Goal: Task Accomplishment & Management: Complete application form

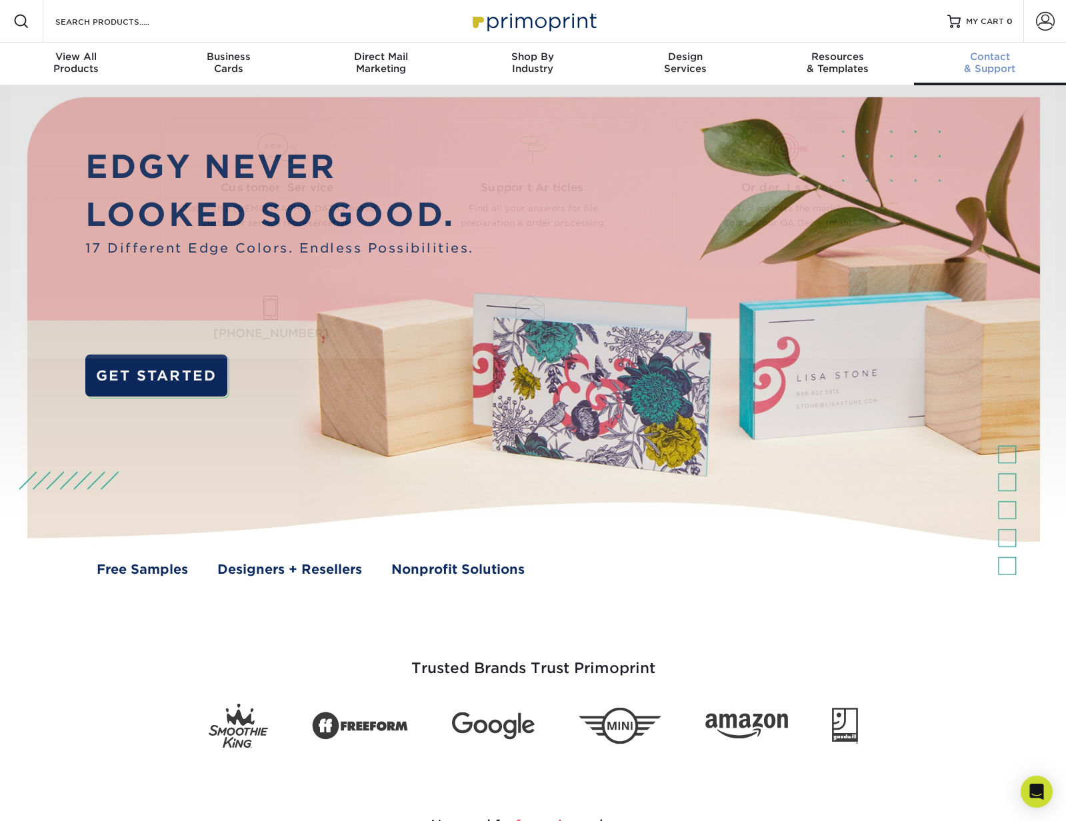
click at [1000, 61] on span "Contact" at bounding box center [990, 57] width 152 height 12
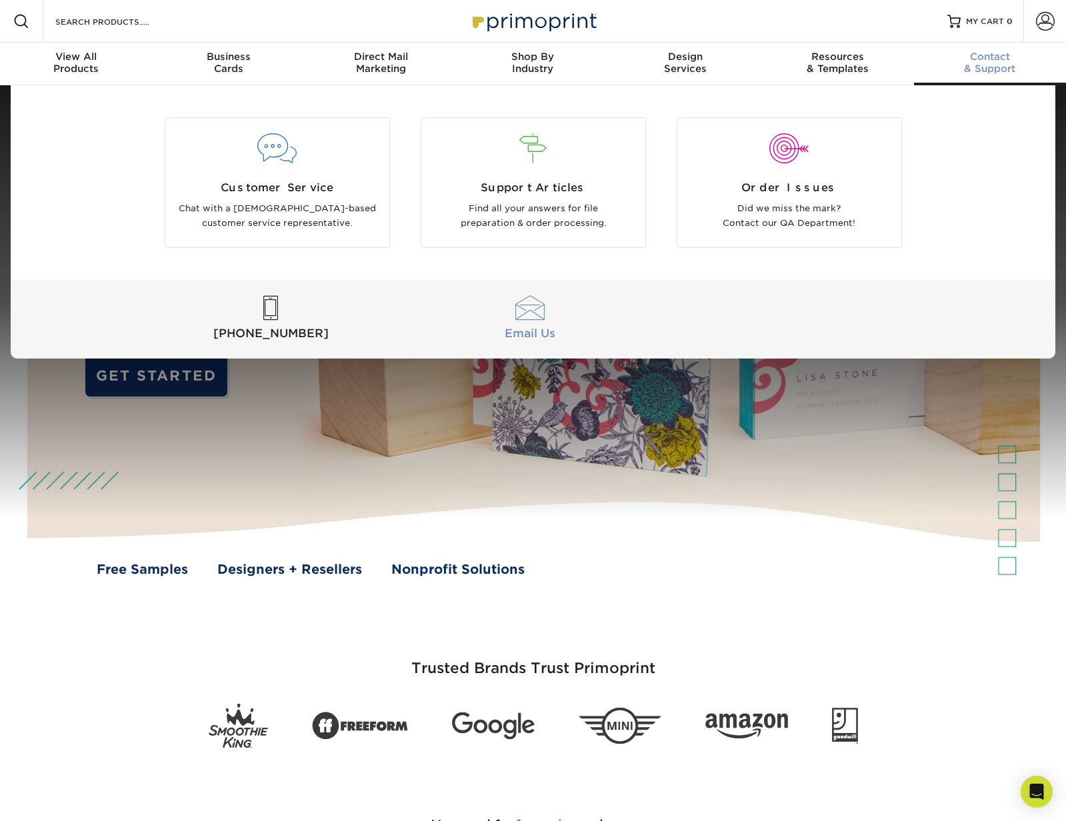
click at [545, 317] on div at bounding box center [530, 308] width 254 height 25
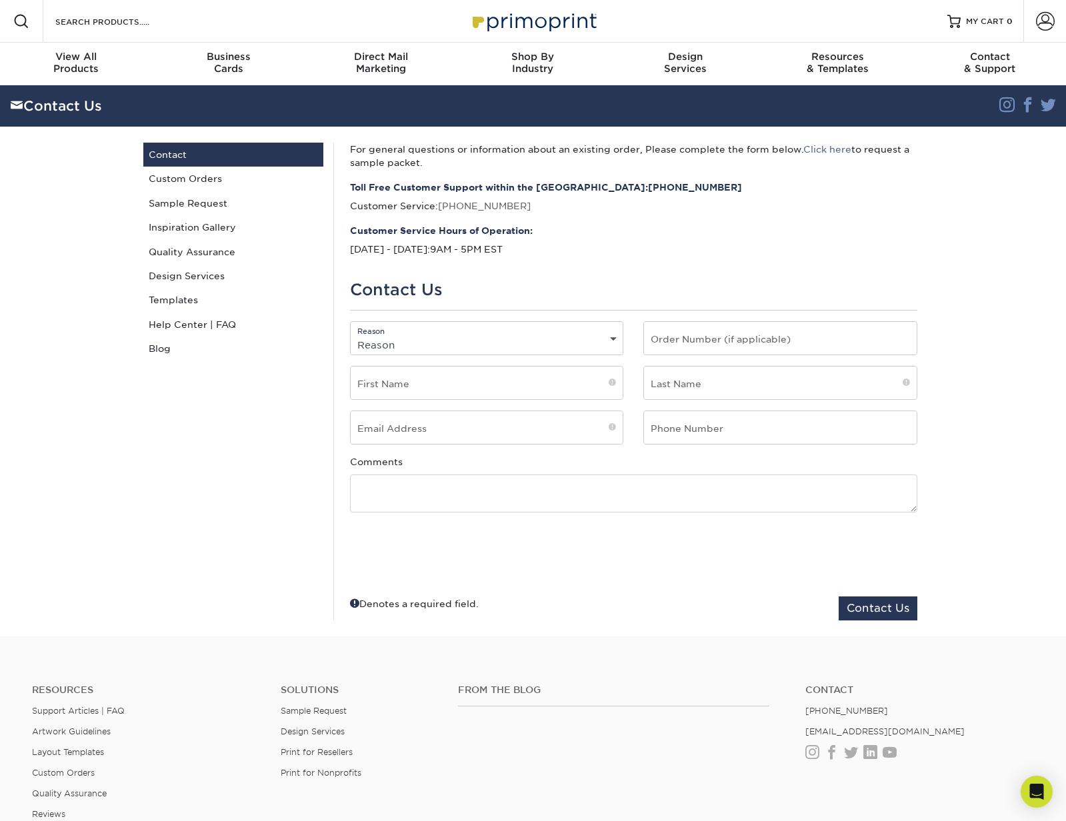
click at [499, 342] on select "Reason General File Preparation Order Status Online Design Issue with your prin…" at bounding box center [487, 344] width 273 height 19
select select "Custom Order"
click at [351, 335] on select "Reason General File Preparation Order Status Online Design Issue with your prin…" at bounding box center [487, 344] width 273 height 19
click at [688, 338] on input "text" at bounding box center [780, 338] width 273 height 33
click at [527, 381] on input "text" at bounding box center [487, 383] width 273 height 33
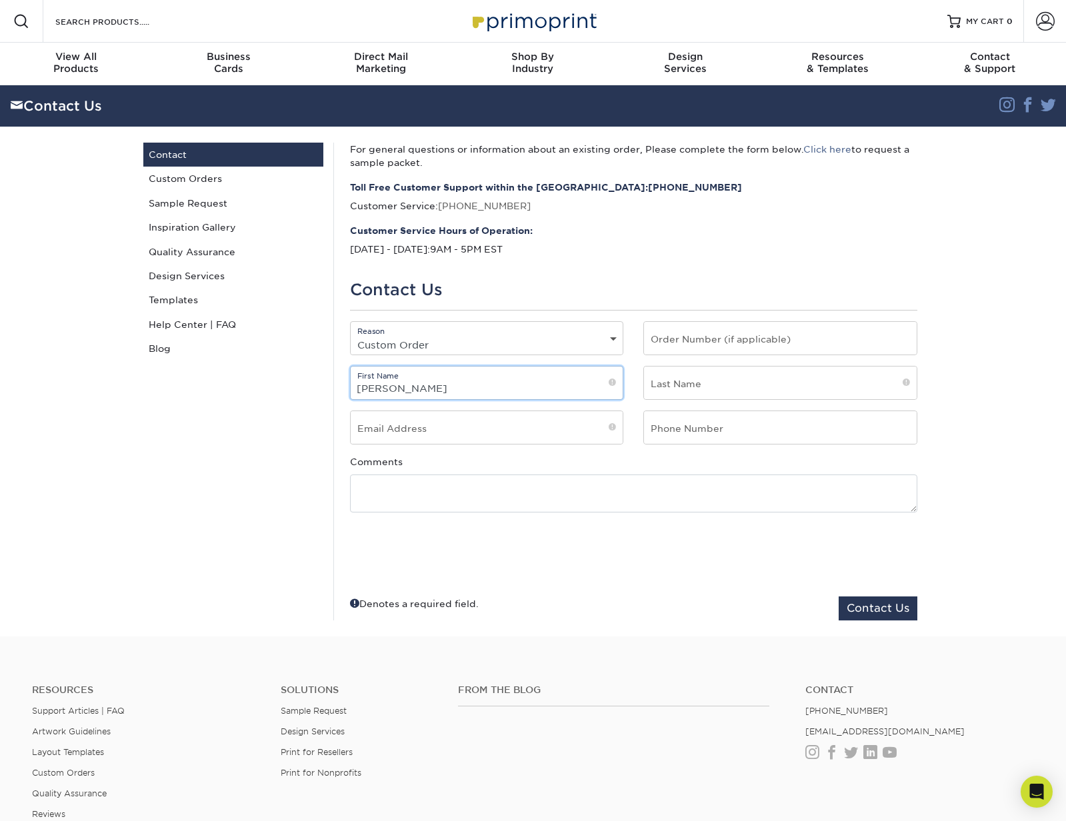
type input "Vlad"
type input "Morozov"
click at [407, 415] on input "email" at bounding box center [487, 427] width 273 height 33
type input "[PERSON_NAME][EMAIL_ADDRESS][DOMAIN_NAME]"
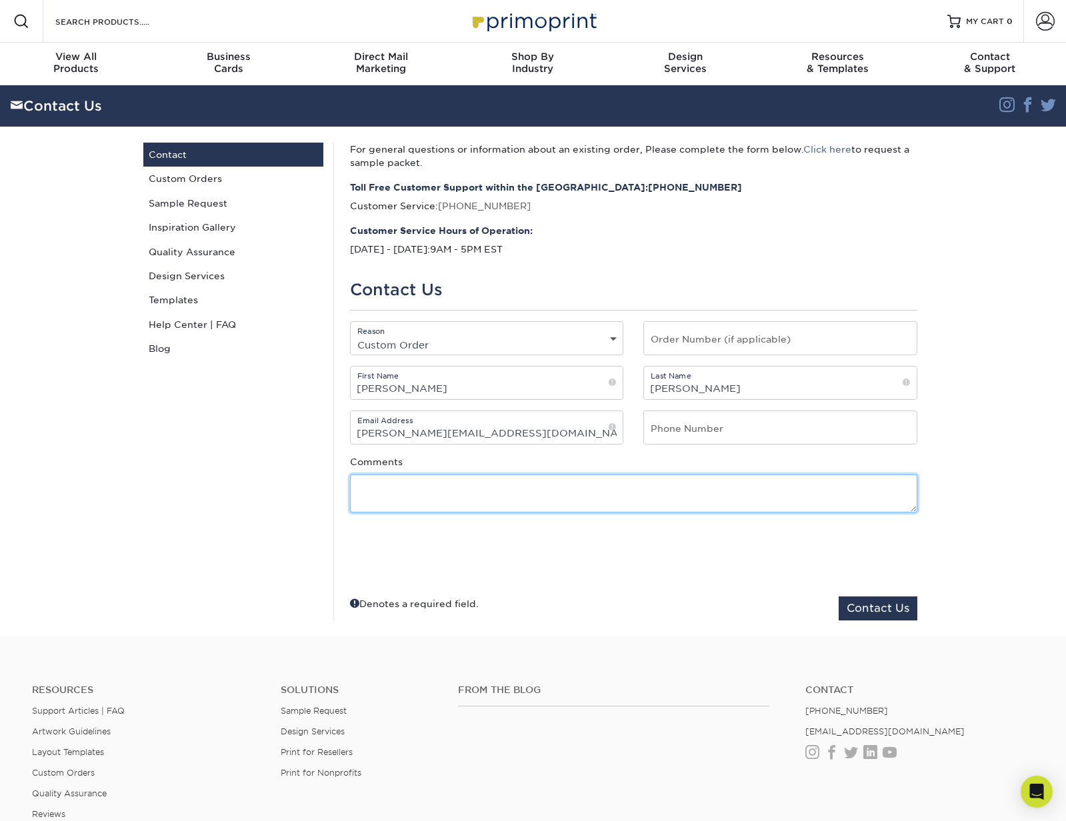
click at [388, 493] on textarea at bounding box center [633, 494] width 567 height 38
paste textarea "Jukebox Print:"
type textarea "Jukebox Print:"
paste textarea "Hello, I’m attaching the design file for my new business cards and would apprec…"
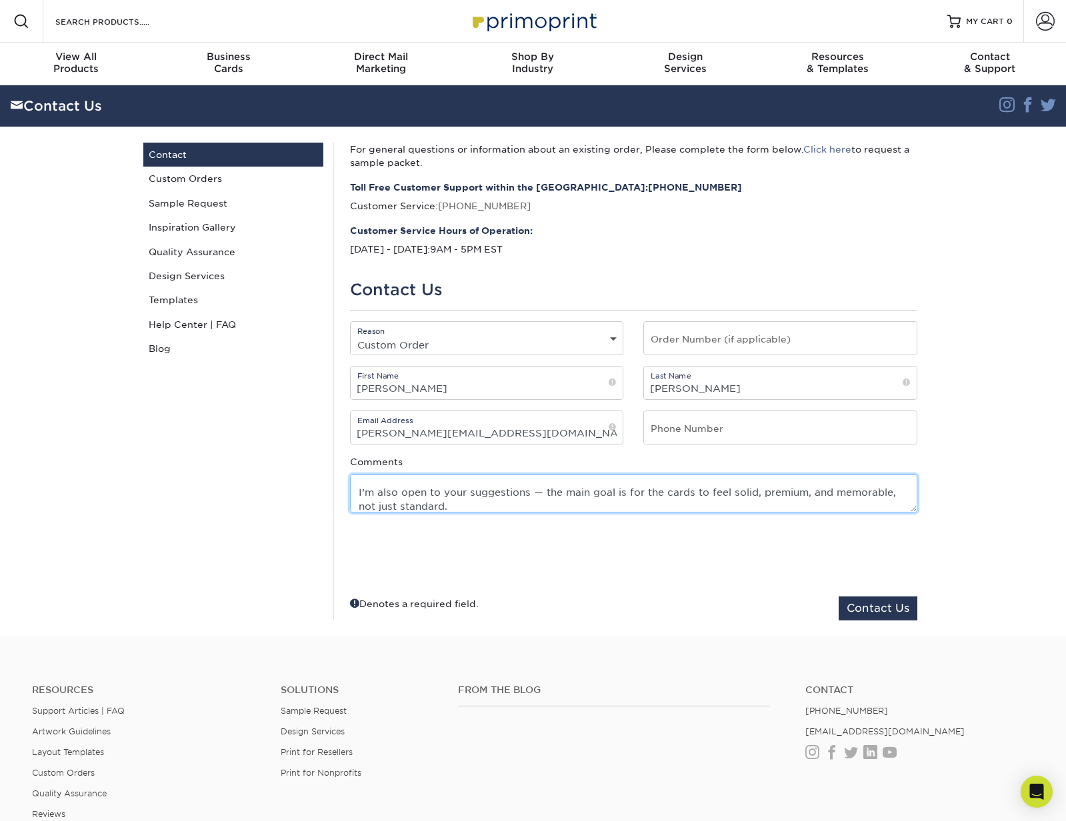
type textarea "Hello, I’m attaching the design file for my new business cards and would apprec…"
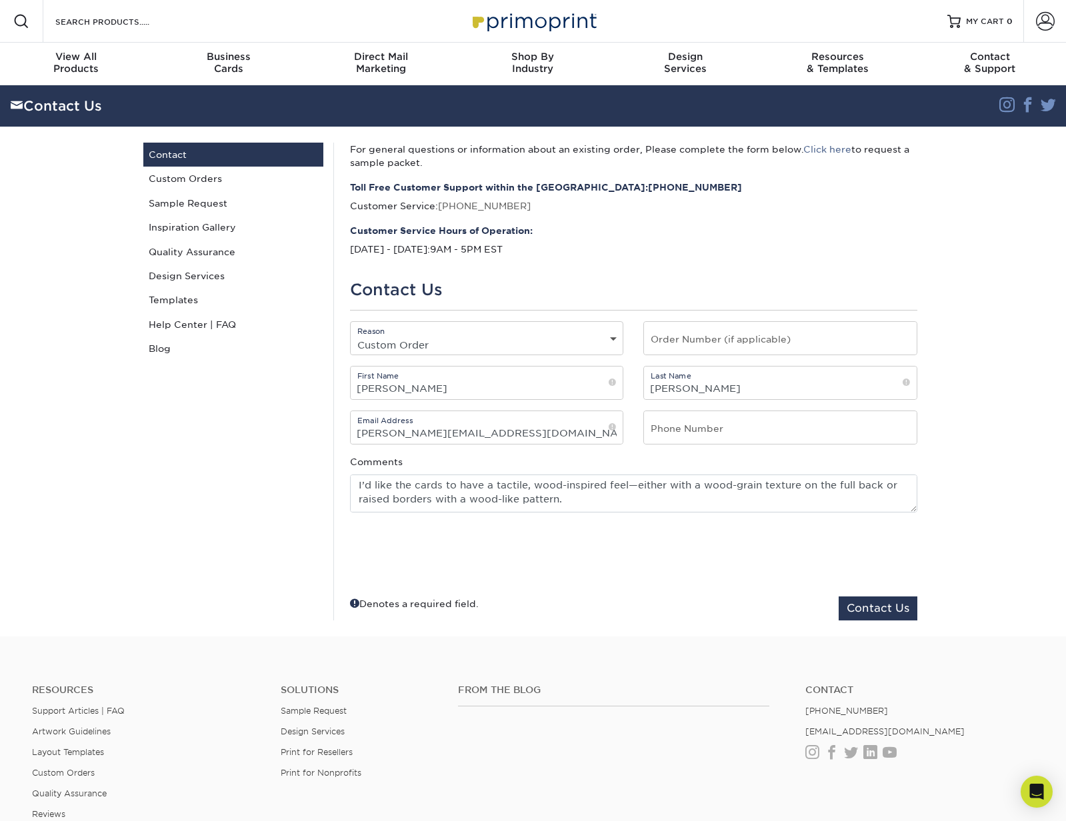
scroll to position [0, 0]
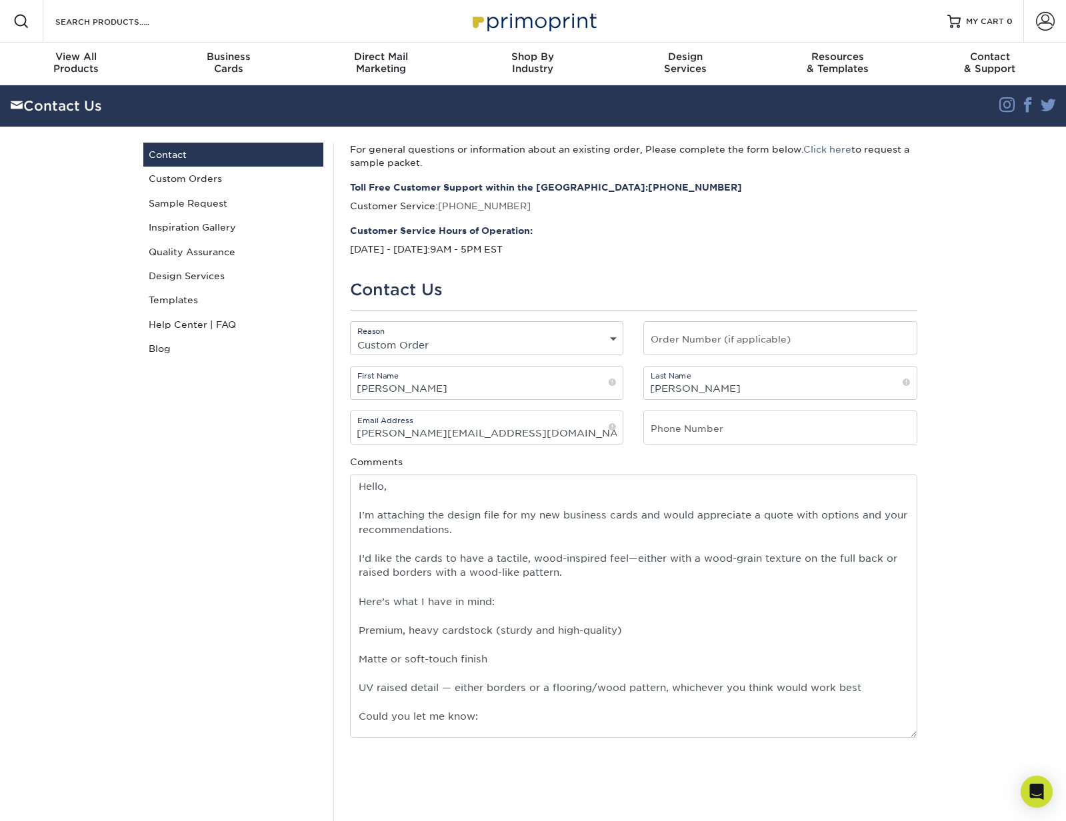
drag, startPoint x: 913, startPoint y: 510, endPoint x: 744, endPoint y: 735, distance: 281.5
click at [744, 735] on textarea "Hello, I’m attaching the design file for my new business cards and would apprec…" at bounding box center [633, 606] width 567 height 263
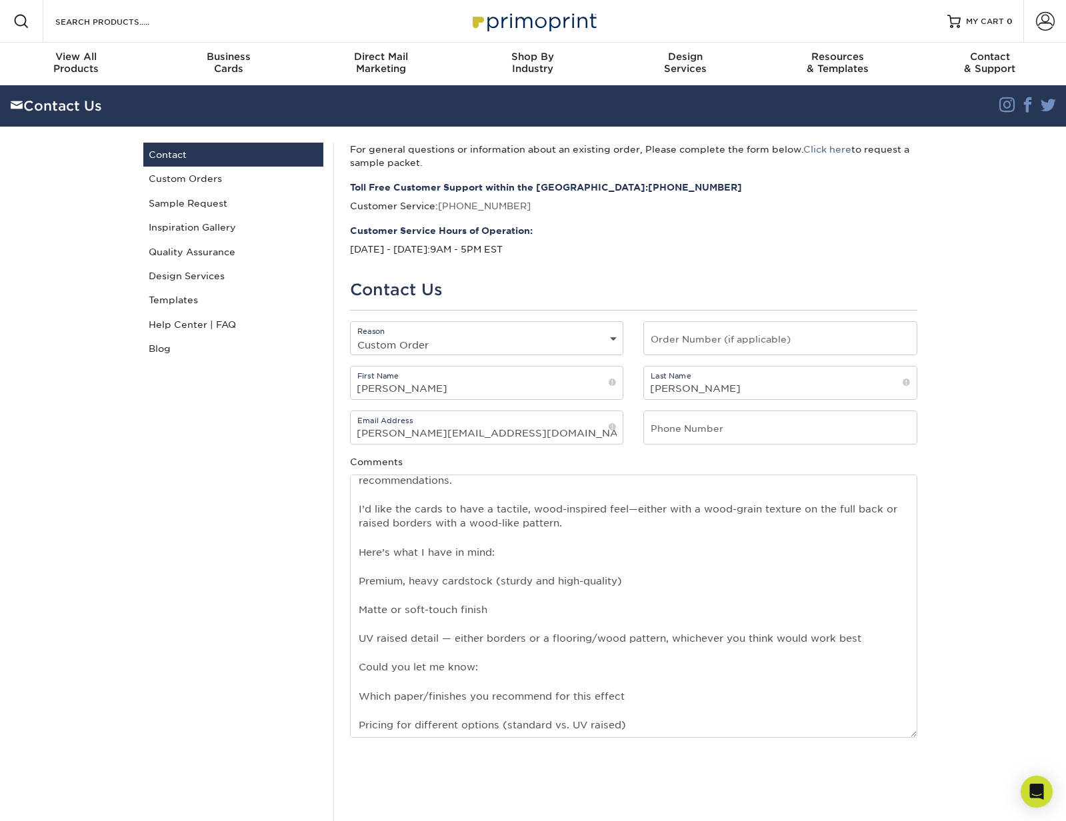
scroll to position [149, 0]
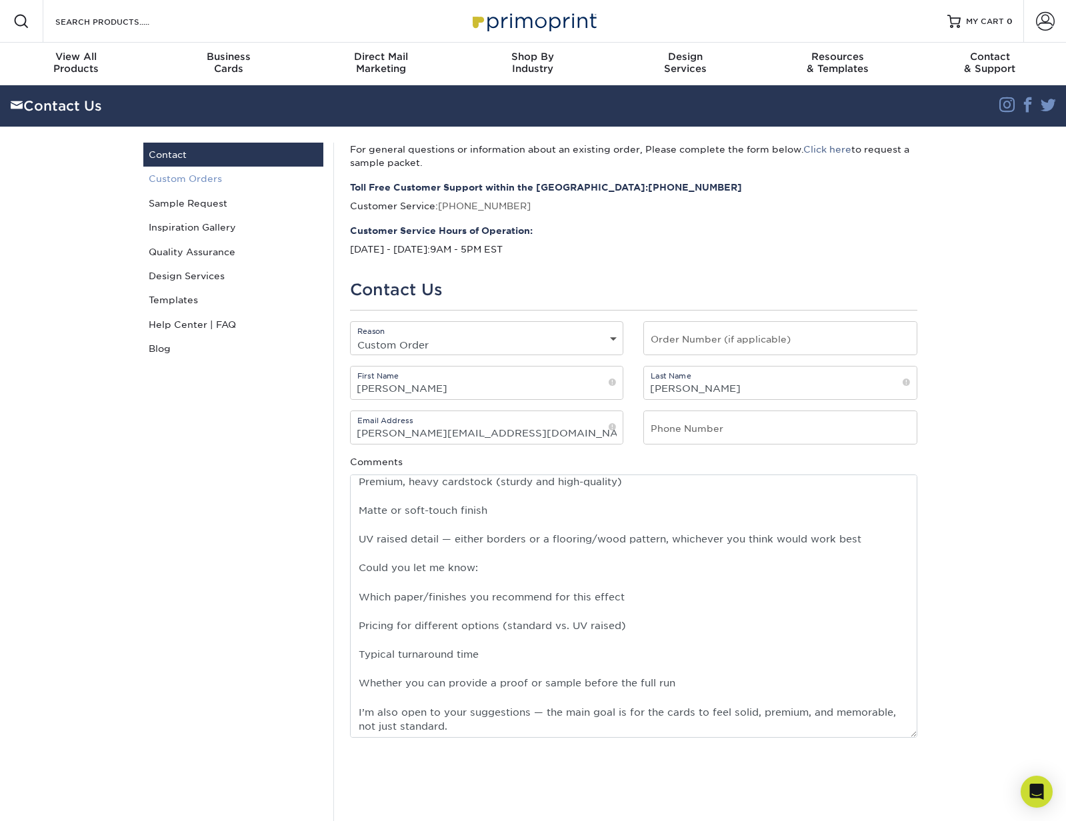
click at [207, 177] on link "Custom Orders" at bounding box center [233, 179] width 180 height 24
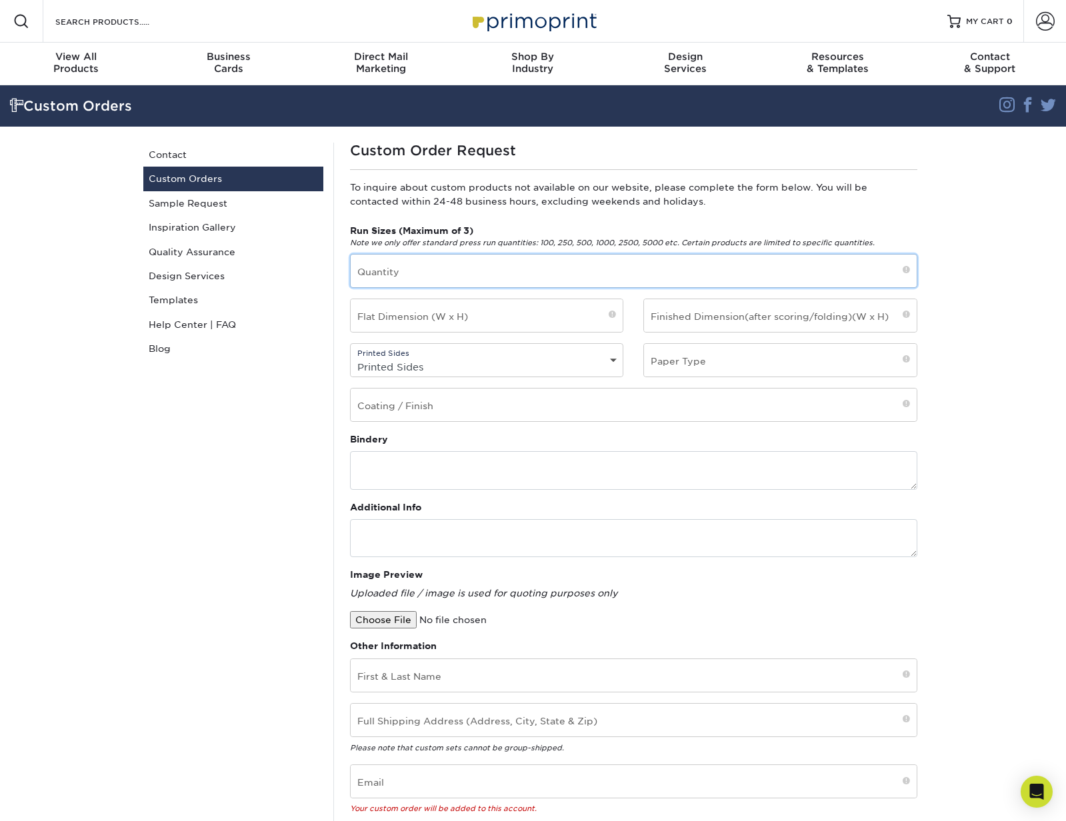
click at [403, 265] on input "text" at bounding box center [634, 271] width 566 height 33
type input "200-300"
click at [445, 329] on input "text" at bounding box center [487, 315] width 273 height 33
click at [738, 325] on input "text" at bounding box center [780, 315] width 273 height 33
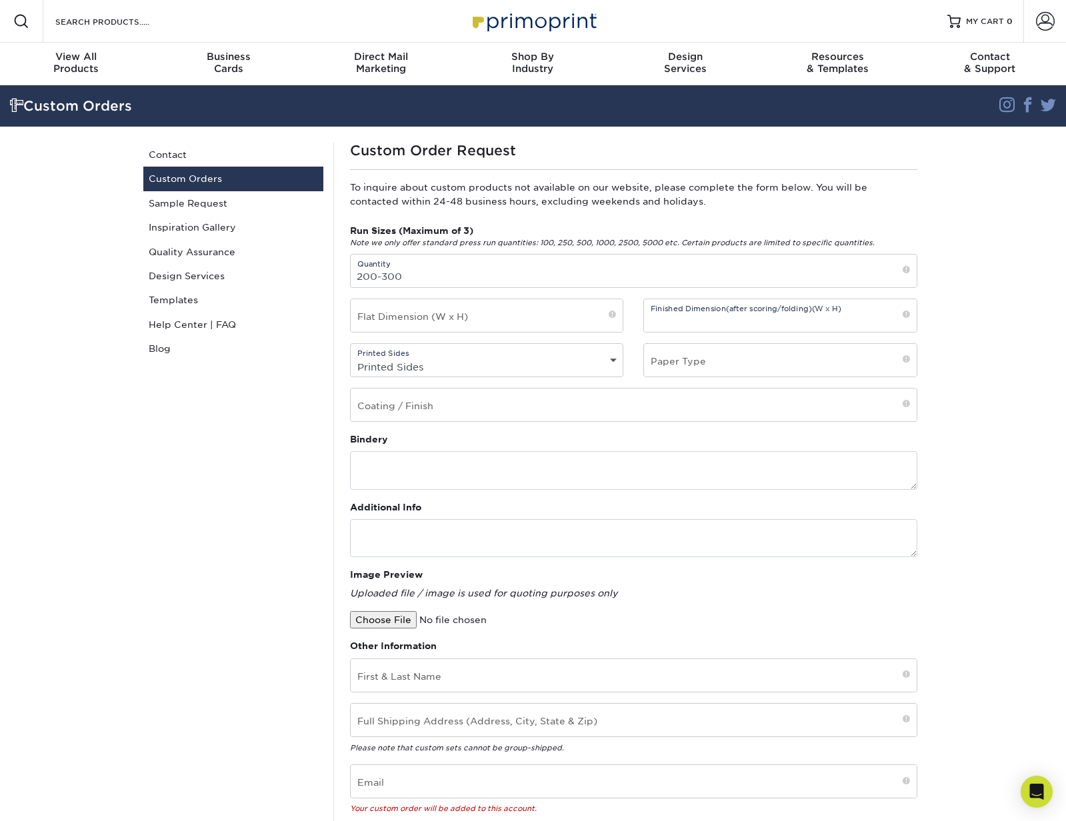
click at [758, 441] on div "Bindery" at bounding box center [633, 461] width 567 height 57
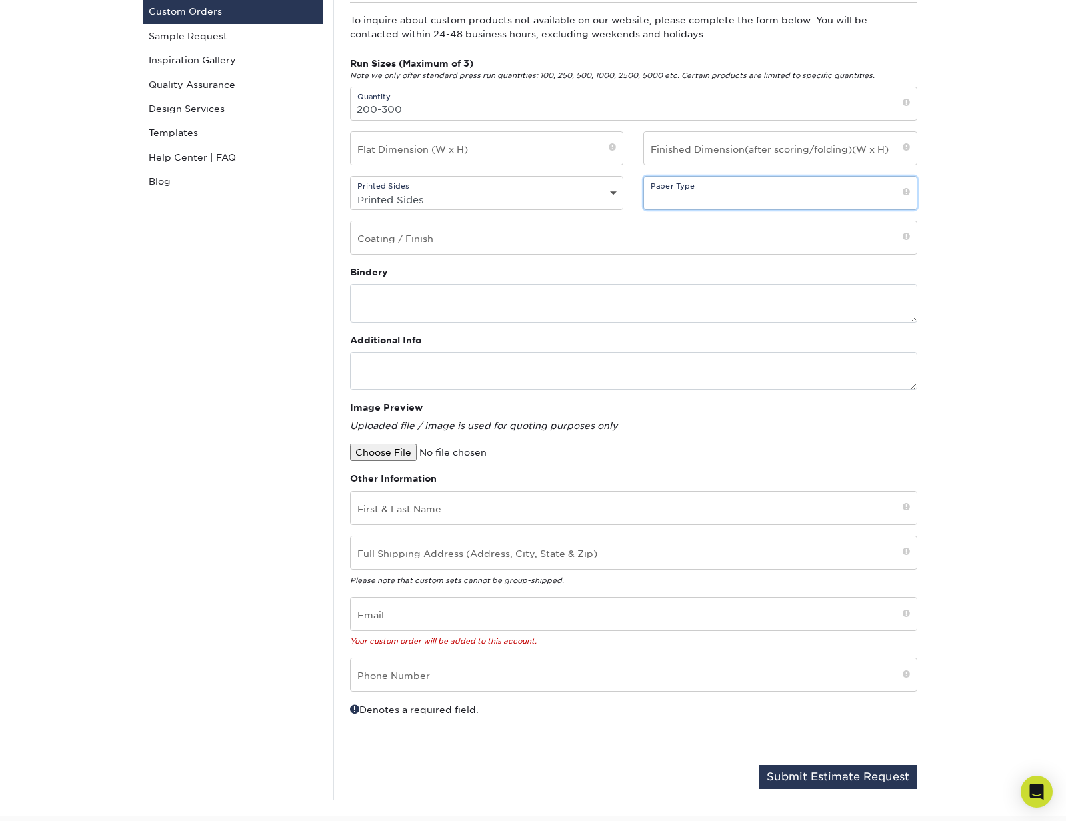
click at [716, 199] on input "text" at bounding box center [780, 193] width 273 height 33
click at [469, 249] on input "text" at bounding box center [634, 237] width 566 height 33
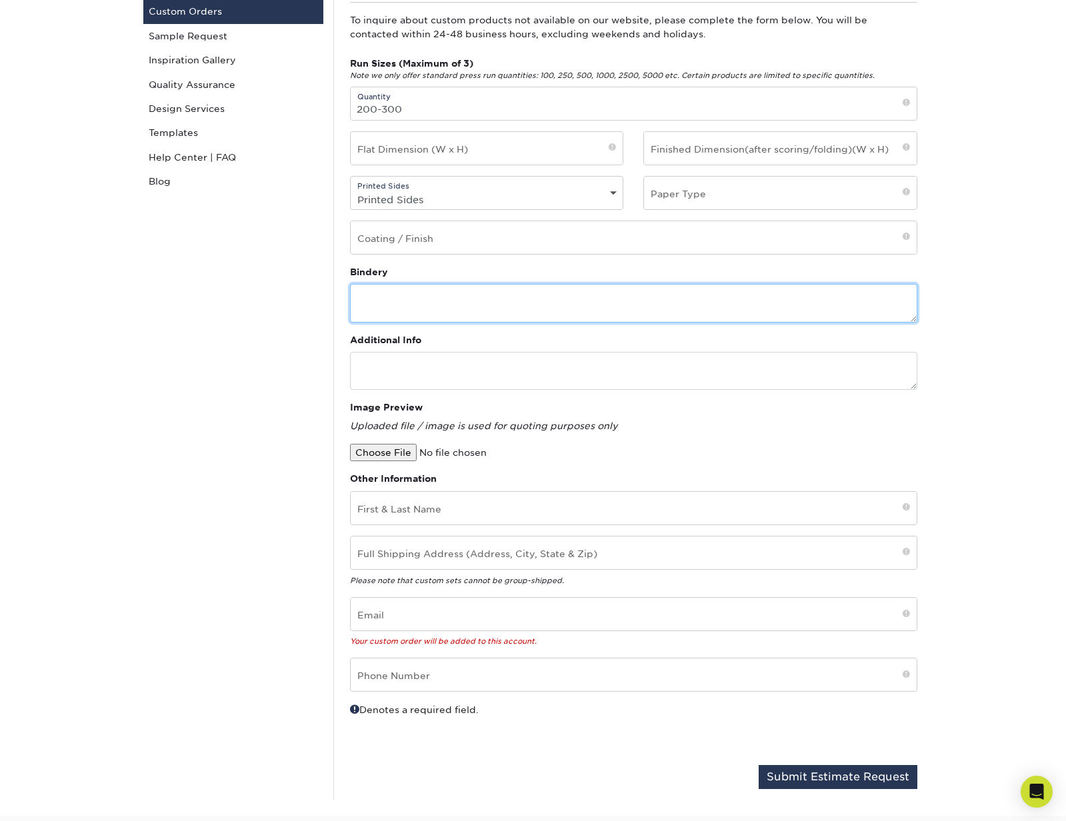
click at [437, 287] on textarea at bounding box center [633, 303] width 567 height 38
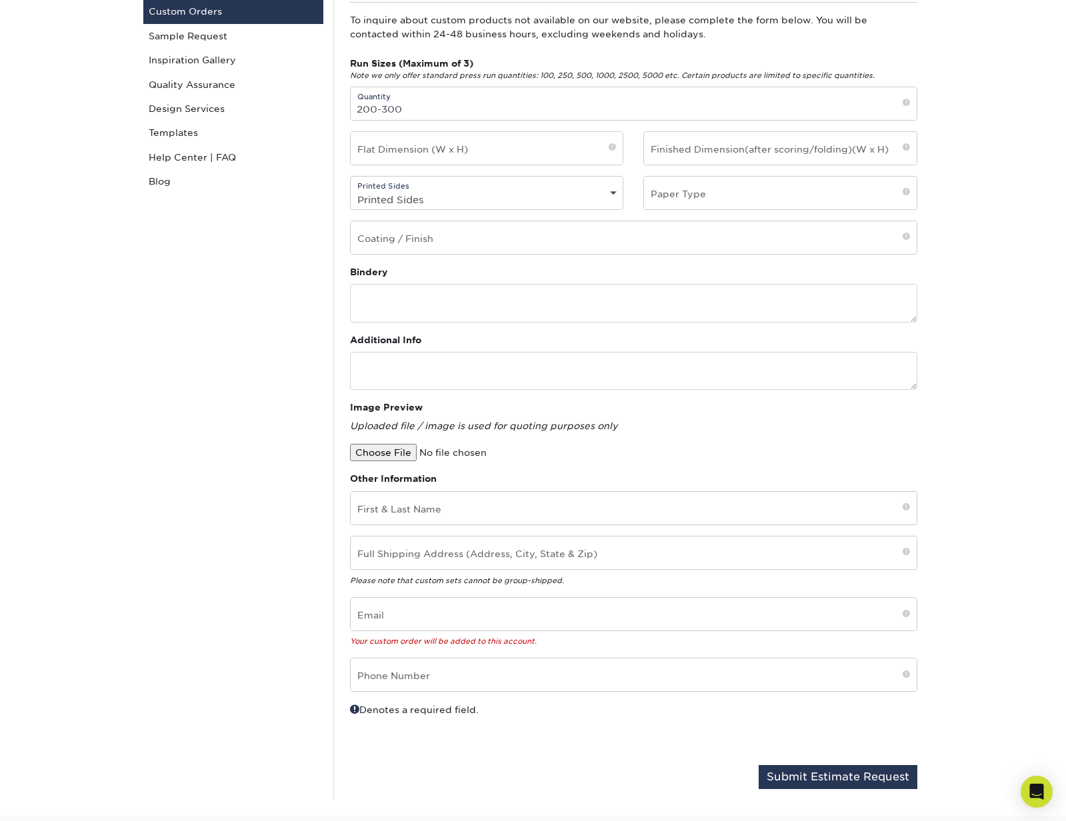
click at [391, 456] on input "file" at bounding box center [463, 452] width 227 height 17
click at [366, 456] on input "file" at bounding box center [463, 452] width 227 height 17
click at [373, 454] on input "file" at bounding box center [463, 452] width 227 height 17
type input "C:\fakepath\bullhorn_emboss\ UV spot.ai"
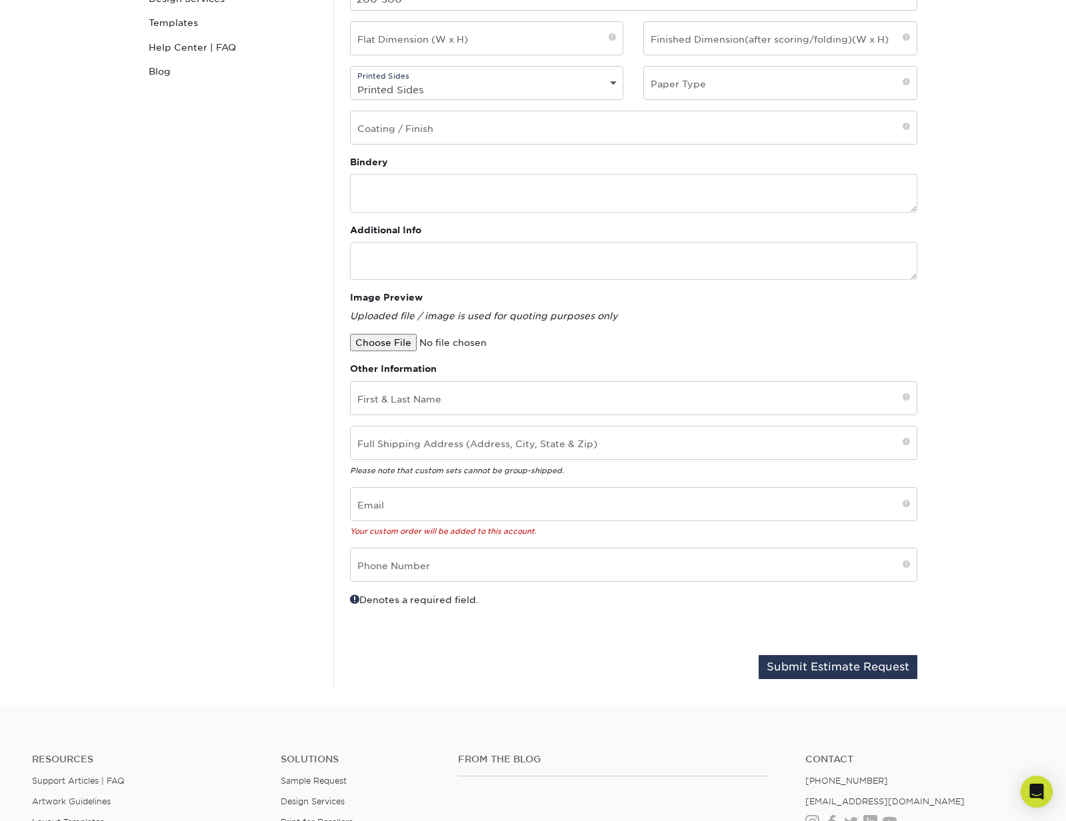
scroll to position [351, 0]
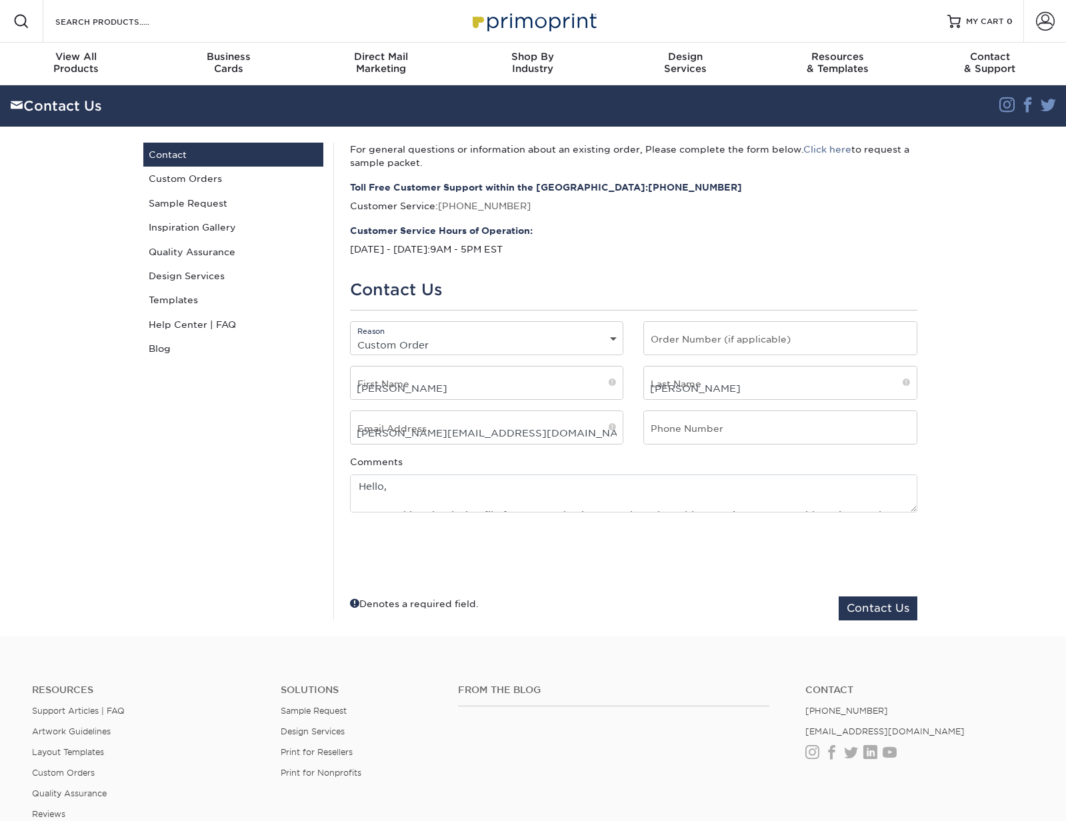
select select "Custom Order"
click at [43, 102] on div "Contact Us" at bounding box center [444, 105] width 889 height 25
click at [165, 199] on link "Sample Request" at bounding box center [233, 203] width 180 height 24
select select "Custom Order"
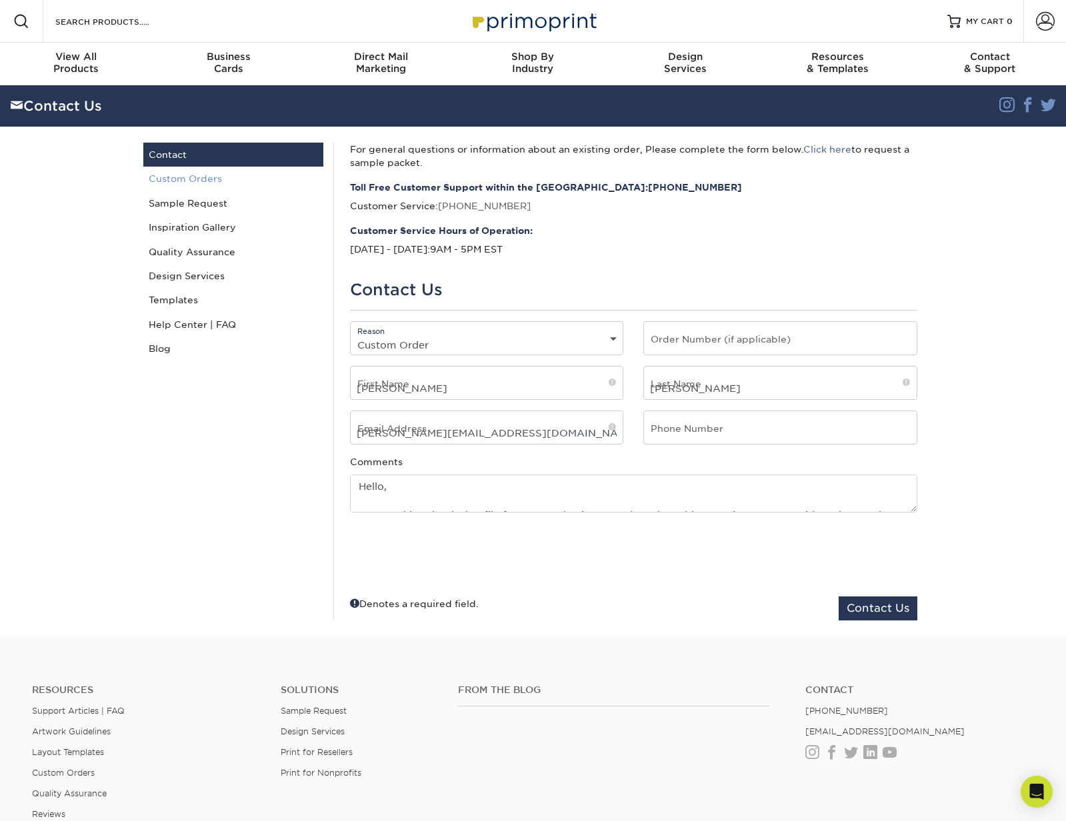
click at [190, 181] on link "Custom Orders" at bounding box center [233, 179] width 180 height 24
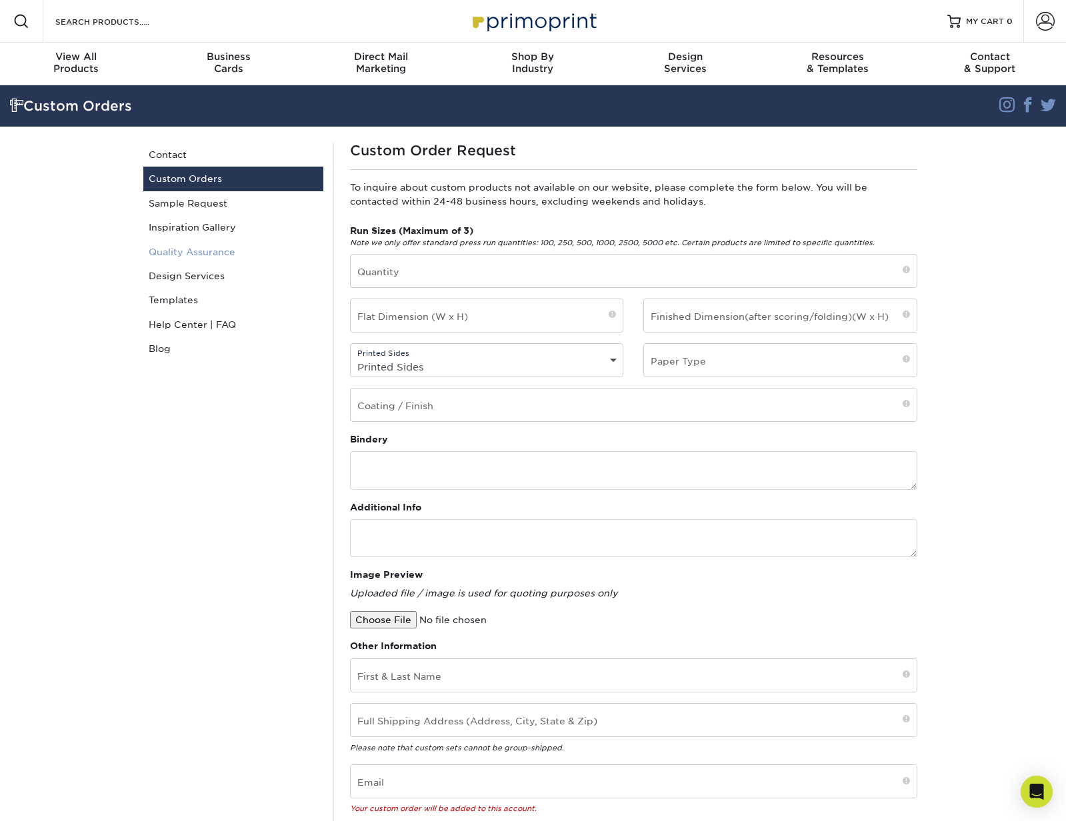
click at [175, 249] on link "Quality Assurance" at bounding box center [233, 252] width 180 height 24
